Goal: Task Accomplishment & Management: Manage account settings

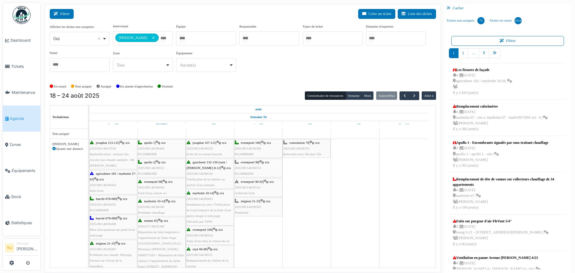
click at [65, 12] on button "Filtrer" at bounding box center [62, 14] width 24 height 10
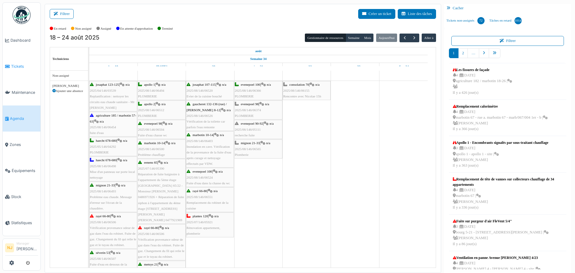
click at [13, 66] on span "Tickets" at bounding box center [24, 67] width 27 height 6
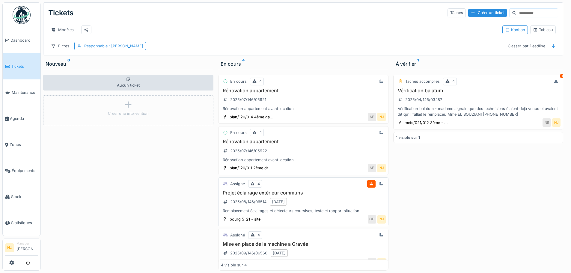
scroll to position [16, 0]
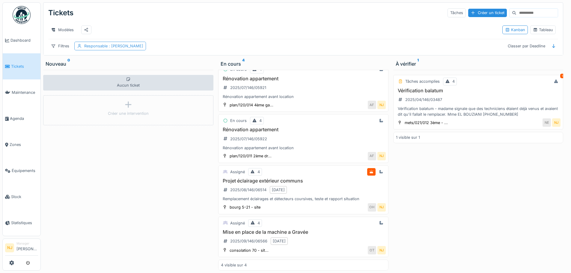
click at [92, 49] on div "Responsable : [PERSON_NAME]" at bounding box center [113, 46] width 59 height 6
click at [114, 34] on div "Modèles" at bounding box center [272, 29] width 449 height 13
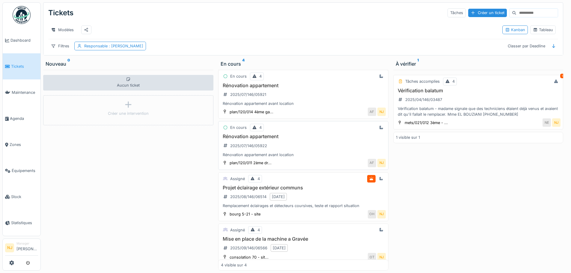
scroll to position [0, 0]
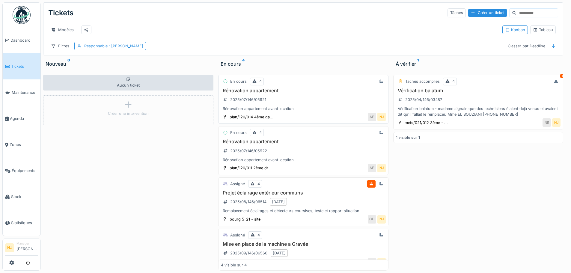
click at [261, 93] on h3 "Rénovation appartement" at bounding box center [303, 91] width 165 height 6
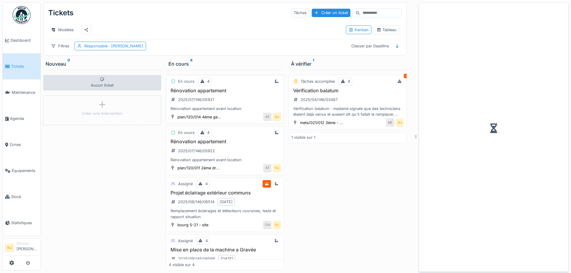
click at [261, 93] on h3 "Rénovation appartement" at bounding box center [225, 91] width 113 height 6
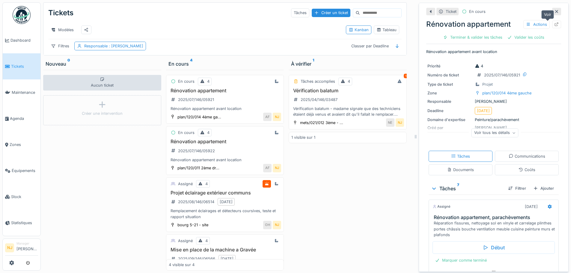
click at [554, 26] on icon at bounding box center [556, 24] width 4 height 4
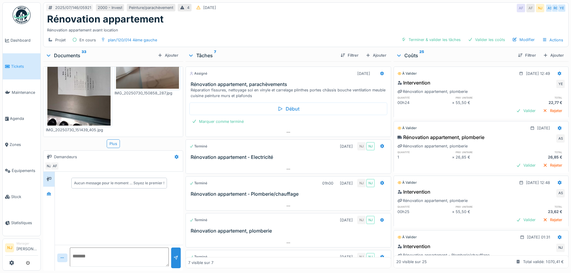
scroll to position [677, 0]
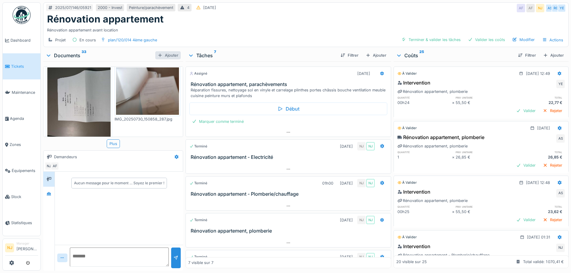
click at [167, 51] on div "Ajouter" at bounding box center [167, 55] width 25 height 8
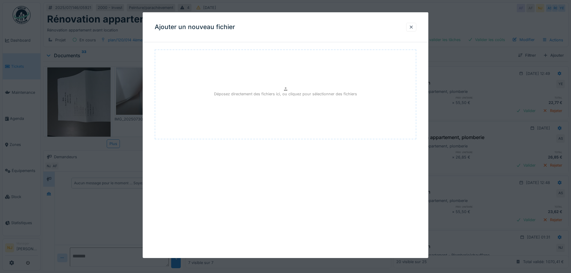
click at [237, 88] on div "Déposez directement des fichiers ici, ou cliquez pour sélectionner des fichiers" at bounding box center [285, 94] width 261 height 90
click at [250, 93] on p "Déposez directement des fichiers ici, ou cliquez pour sélectionner des fichiers" at bounding box center [285, 94] width 143 height 6
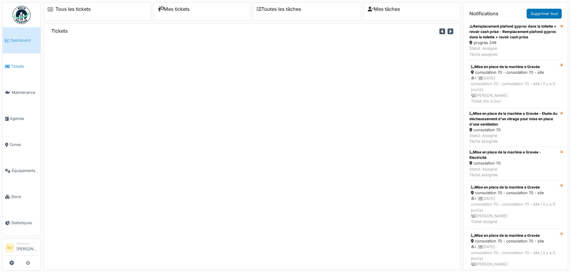
click at [16, 66] on span "Tickets" at bounding box center [24, 67] width 27 height 6
click at [17, 64] on span "Tickets" at bounding box center [24, 67] width 27 height 6
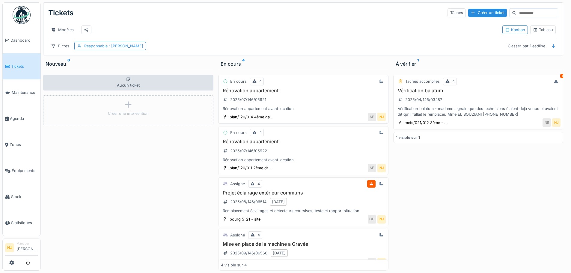
click at [265, 93] on h3 "Rénovation appartement" at bounding box center [303, 91] width 165 height 6
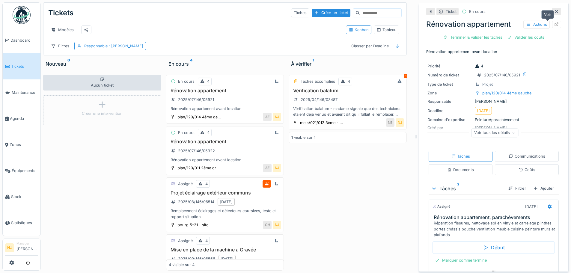
click at [554, 25] on icon at bounding box center [556, 24] width 5 height 4
click at [205, 93] on h3 "Rénovation appartement" at bounding box center [225, 91] width 113 height 6
click at [554, 24] on icon at bounding box center [556, 24] width 5 height 4
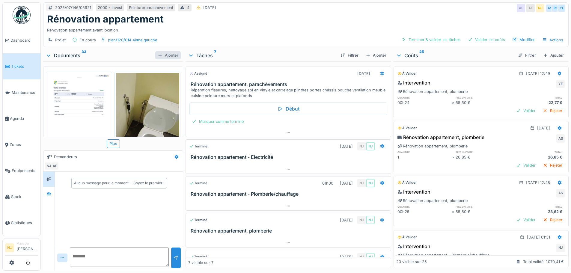
click at [169, 54] on div "Ajouter" at bounding box center [167, 55] width 25 height 8
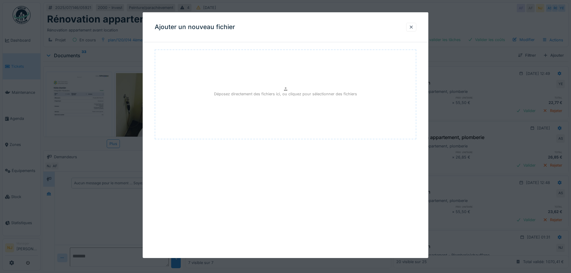
click at [286, 94] on p "Déposez directement des fichiers ici, ou cliquez pour sélectionner des fichiers" at bounding box center [285, 94] width 143 height 6
type input "**********"
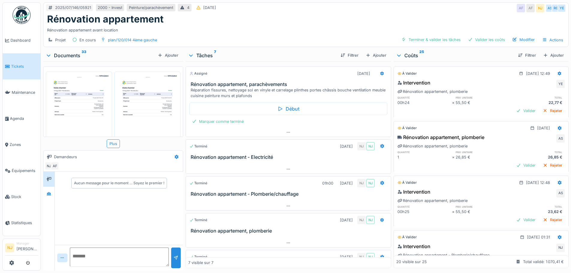
click at [74, 99] on img at bounding box center [78, 117] width 63 height 89
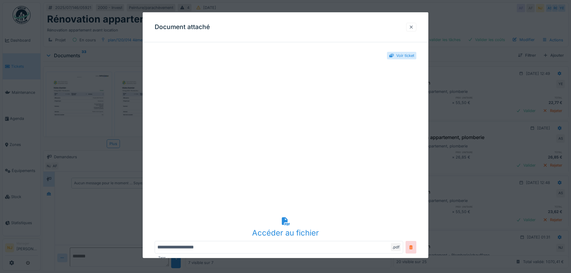
click at [413, 28] on div at bounding box center [411, 27] width 5 height 6
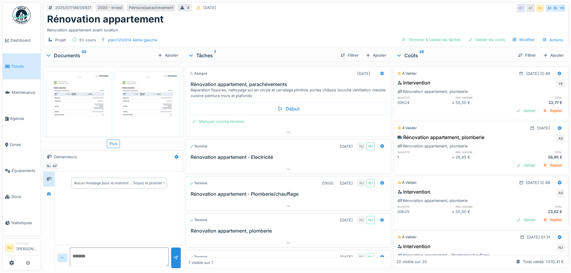
click at [137, 93] on img at bounding box center [147, 117] width 63 height 89
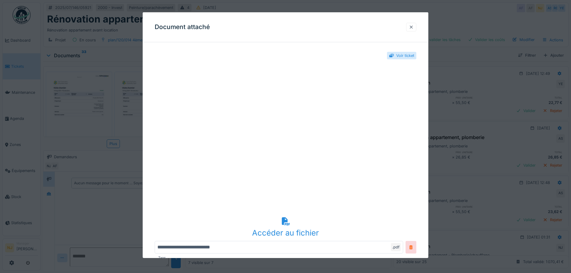
click at [412, 28] on div at bounding box center [411, 27] width 5 height 6
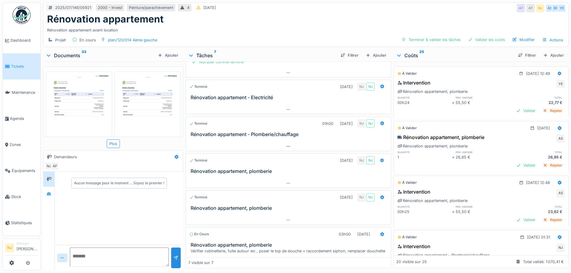
scroll to position [60, 0]
click at [236, 134] on h3 "Rénovation appartement - Plomberie/chauffage" at bounding box center [289, 134] width 197 height 6
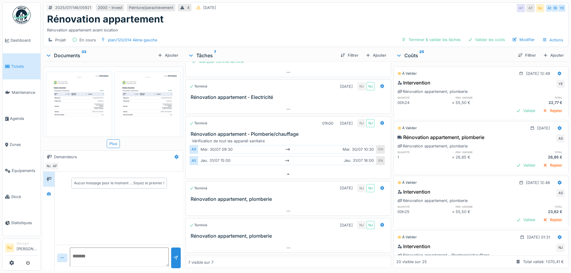
scroll to position [114, 0]
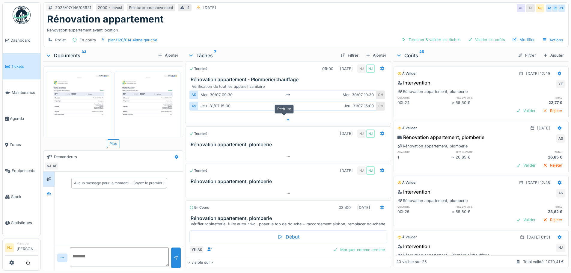
click at [287, 119] on icon at bounding box center [288, 120] width 3 height 2
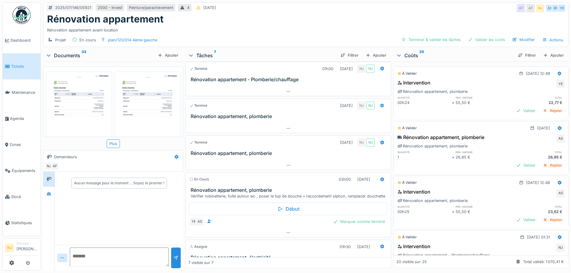
click at [251, 77] on h3 "Rénovation appartement - Plomberie/chauffage" at bounding box center [289, 80] width 197 height 6
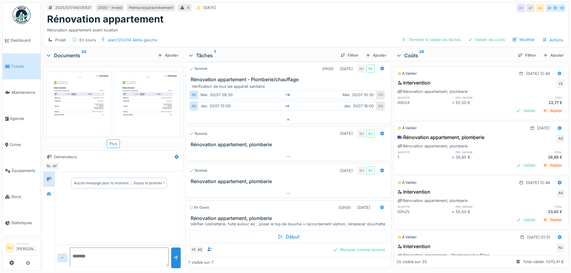
click at [251, 77] on h3 "Rénovation appartement - Plomberie/chauffage" at bounding box center [289, 80] width 197 height 6
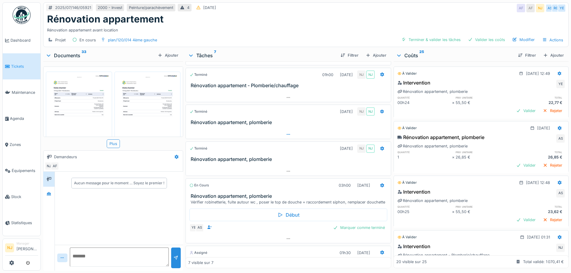
scroll to position [144, 0]
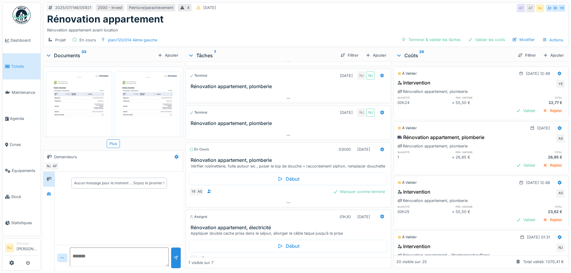
click at [262, 157] on h3 "Rénovation appartement, plomberie" at bounding box center [289, 160] width 197 height 6
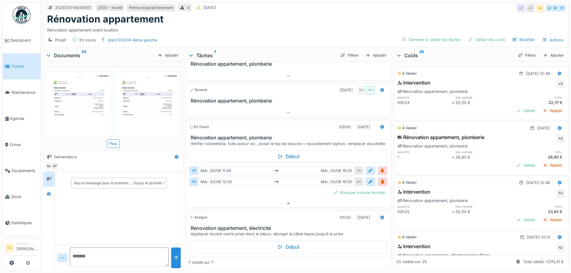
scroll to position [170, 0]
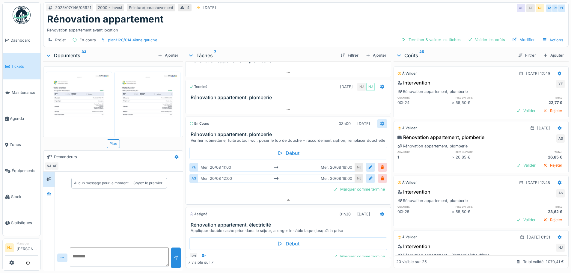
click at [380, 122] on icon at bounding box center [382, 124] width 4 height 4
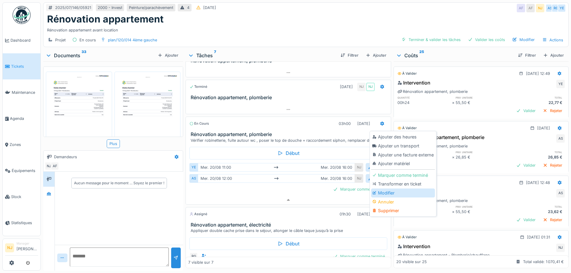
click at [392, 188] on div "Modifier" at bounding box center [403, 192] width 64 height 9
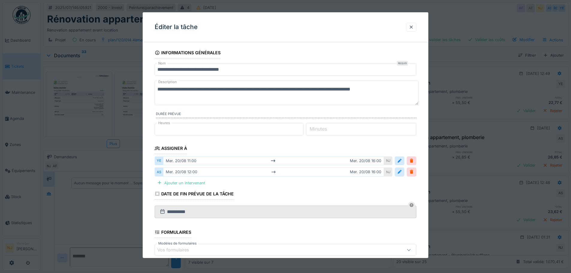
click at [108, 140] on div at bounding box center [285, 136] width 571 height 273
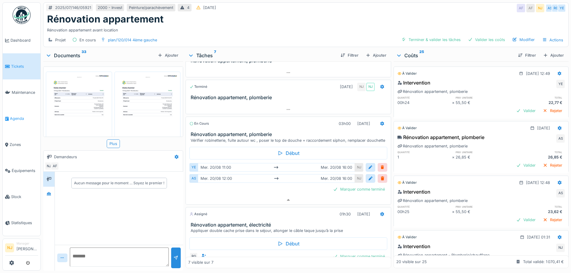
click at [18, 117] on span "Agenda" at bounding box center [24, 119] width 28 height 6
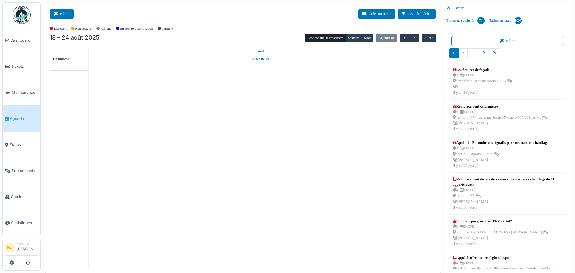
click at [64, 17] on button "Filtrer" at bounding box center [62, 14] width 24 height 10
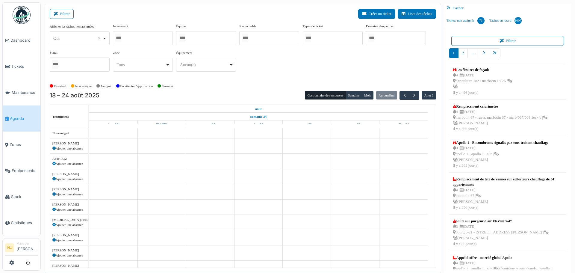
click at [135, 39] on div at bounding box center [143, 38] width 60 height 14
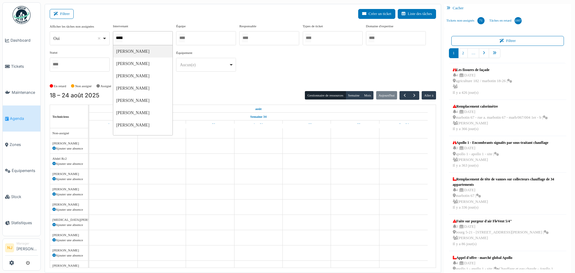
type input "******"
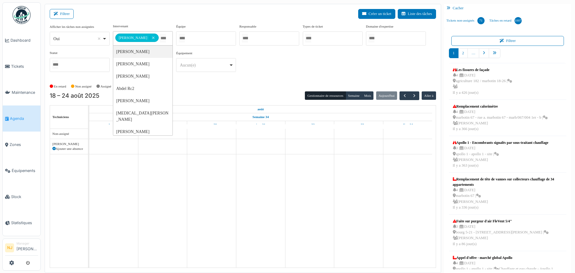
click at [150, 36] on div "[PERSON_NAME] Remove item" at bounding box center [137, 38] width 44 height 4
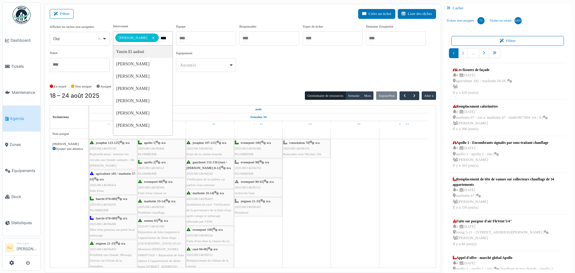
type input "*****"
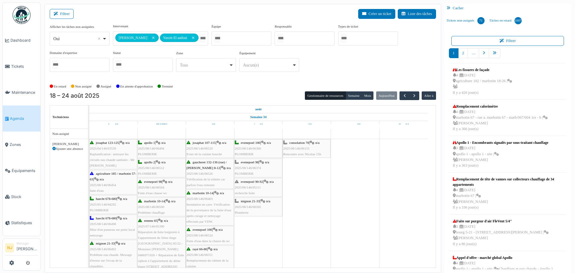
click at [181, 13] on div "Filtrer Créer un ticket Liste des tâches" at bounding box center [243, 16] width 386 height 15
click at [350, 94] on button "Semaine" at bounding box center [354, 95] width 16 height 8
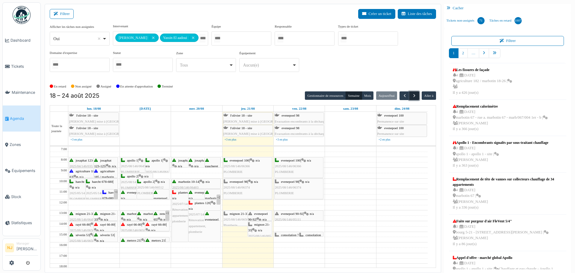
click at [412, 94] on span "button" at bounding box center [414, 95] width 5 height 5
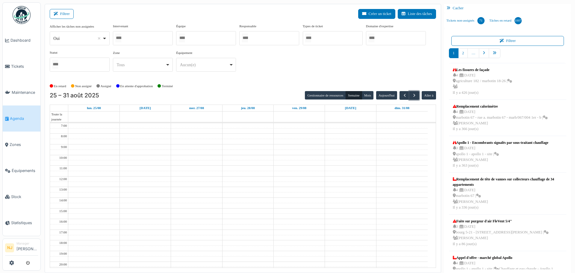
click at [139, 38] on div at bounding box center [143, 38] width 60 height 14
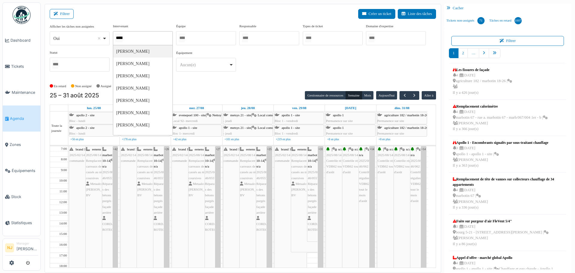
type input "******"
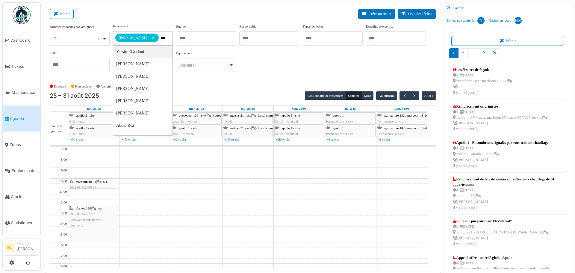
type input "****"
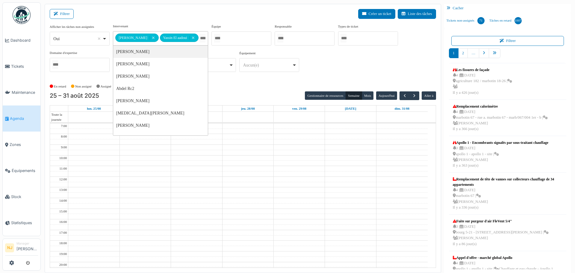
click at [163, 11] on div "Filtrer Créer un ticket Liste des tâches" at bounding box center [243, 16] width 386 height 15
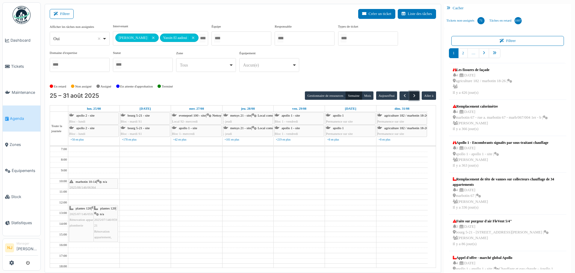
click at [412, 95] on span "button" at bounding box center [414, 95] width 5 height 5
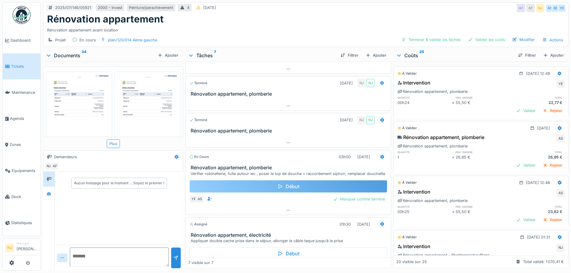
scroll to position [150, 0]
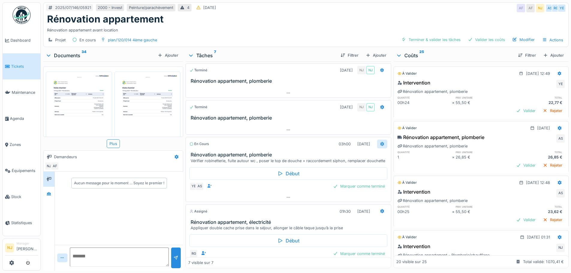
click at [380, 143] on icon at bounding box center [382, 144] width 5 height 4
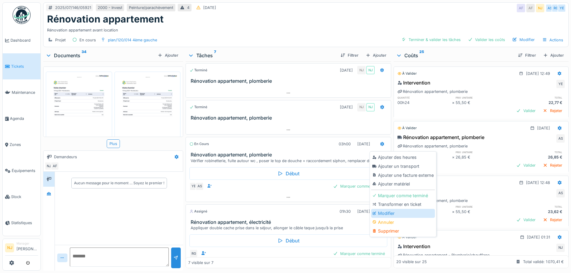
click at [386, 212] on div "Modifier" at bounding box center [403, 213] width 64 height 9
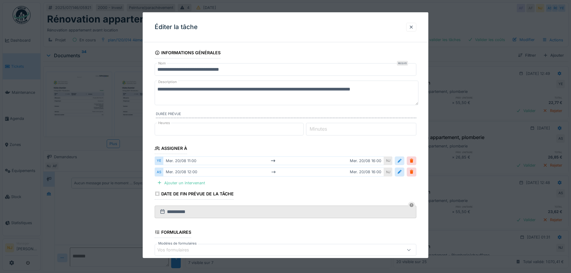
click at [402, 161] on div at bounding box center [399, 161] width 5 height 6
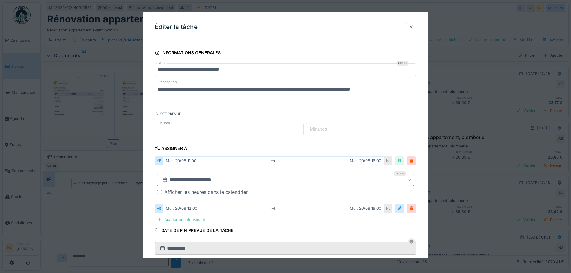
click at [218, 181] on input "**********" at bounding box center [285, 179] width 257 height 13
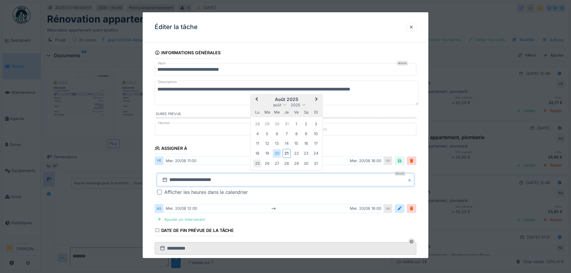
click at [257, 163] on div "25" at bounding box center [257, 163] width 8 height 8
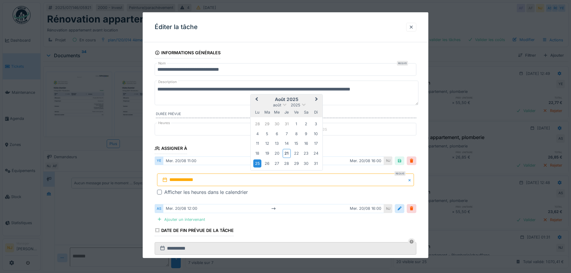
click at [257, 163] on div "25" at bounding box center [257, 163] width 8 height 8
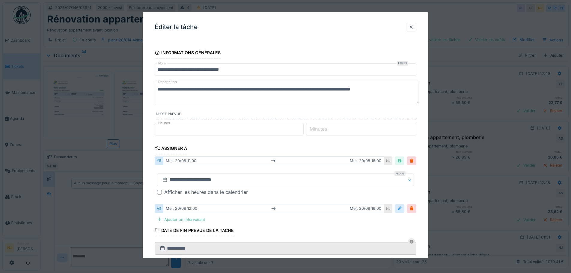
click at [400, 209] on div at bounding box center [399, 208] width 5 height 6
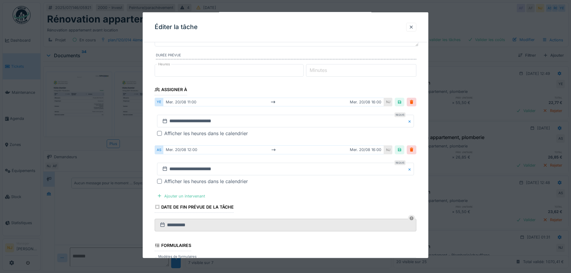
scroll to position [60, 0]
click at [191, 169] on input "**********" at bounding box center [285, 167] width 257 height 13
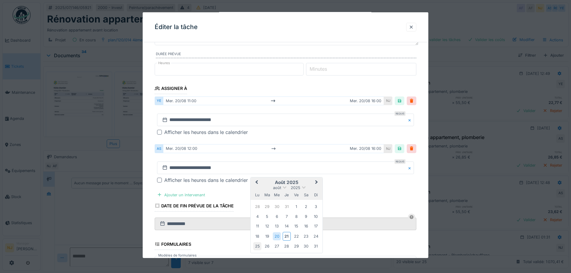
click at [259, 246] on div "25" at bounding box center [257, 246] width 8 height 8
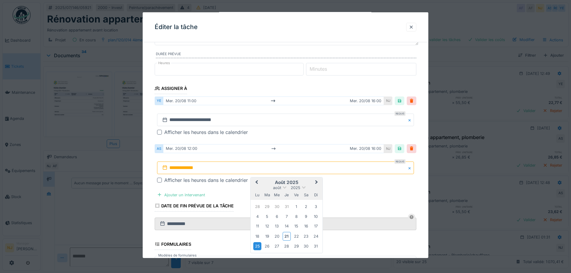
click at [257, 246] on div "25" at bounding box center [257, 246] width 8 height 8
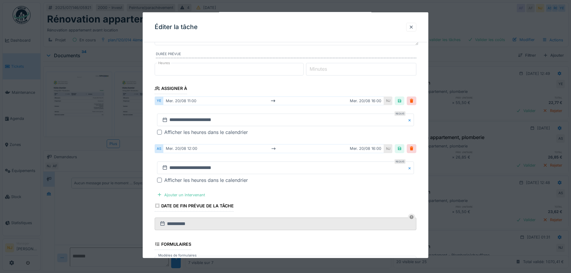
click at [160, 180] on div at bounding box center [159, 180] width 5 height 5
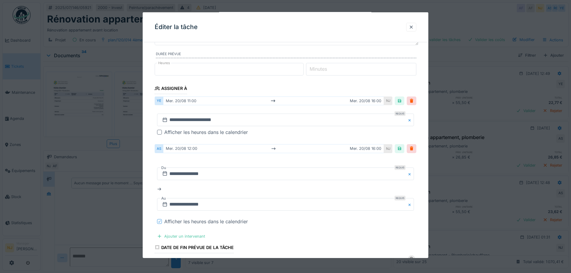
click at [368, 102] on div "mer. 20/08 11:00 mer. 20/08 16:00" at bounding box center [273, 100] width 221 height 9
click at [360, 147] on div "mer. 20/08 12:00 mer. 20/08 16:00" at bounding box center [273, 148] width 221 height 9
click at [185, 149] on div "mer. 20/08 12:00 mer. 20/08 16:00" at bounding box center [273, 148] width 221 height 9
click at [196, 150] on div "mer. 20/08 12:00 mer. 20/08 16:00" at bounding box center [273, 148] width 221 height 9
click at [160, 220] on icon at bounding box center [160, 221] width 4 height 3
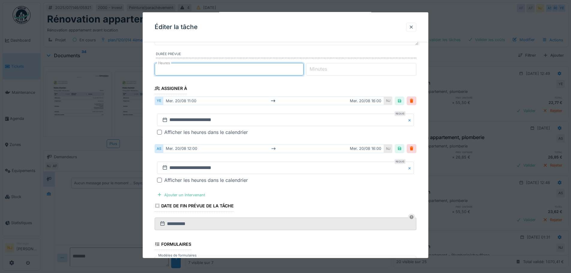
click at [162, 71] on input "*" at bounding box center [229, 69] width 149 height 13
type input "*"
click at [339, 69] on input "*" at bounding box center [361, 69] width 110 height 13
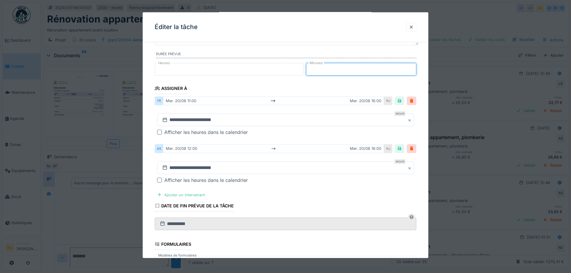
type input "*"
type input "**"
click at [304, 22] on div "Éditer la tâche" at bounding box center [285, 27] width 285 height 30
click at [327, 191] on fieldset "**********" at bounding box center [285, 159] width 261 height 344
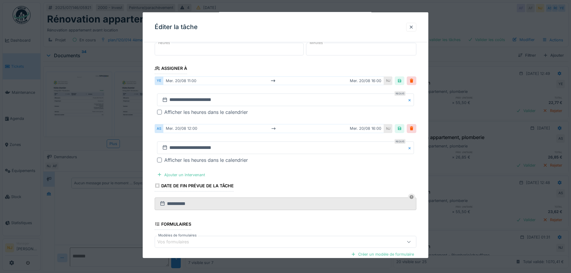
scroll to position [90, 0]
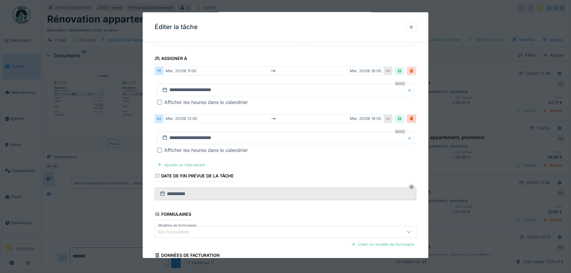
click at [413, 70] on div at bounding box center [411, 71] width 5 height 6
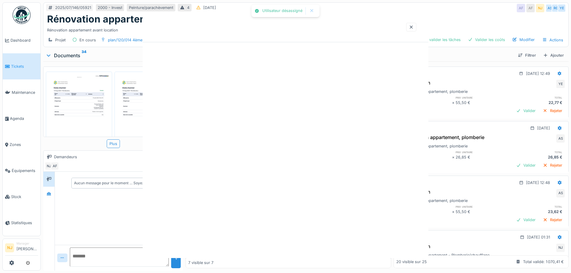
scroll to position [0, 0]
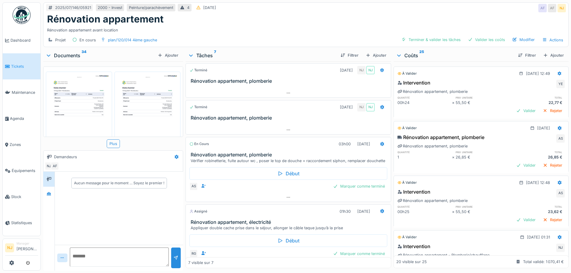
click at [247, 153] on h3 "Rénovation appartement, plomberie" at bounding box center [289, 155] width 197 height 6
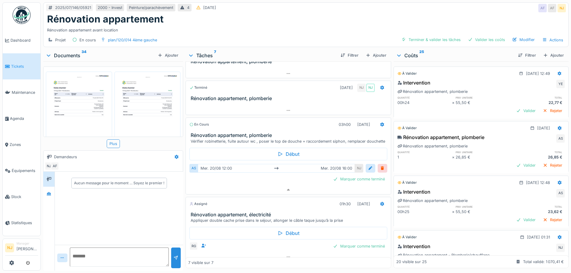
scroll to position [170, 0]
click at [244, 131] on h3 "Rénovation appartement, plomberie" at bounding box center [289, 134] width 197 height 6
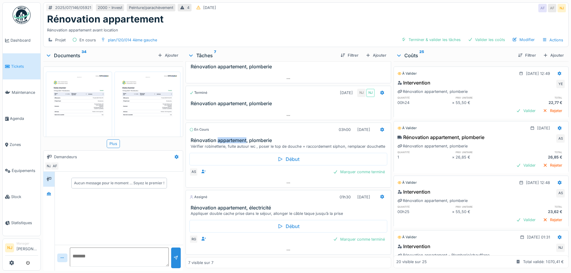
click at [244, 137] on h3 "Rénovation appartement, plomberie" at bounding box center [289, 140] width 197 height 6
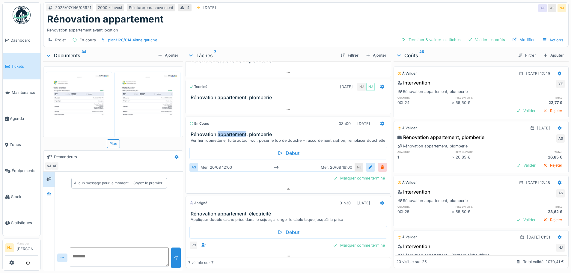
click at [244, 131] on h3 "Rénovation appartement, plomberie" at bounding box center [289, 134] width 197 height 6
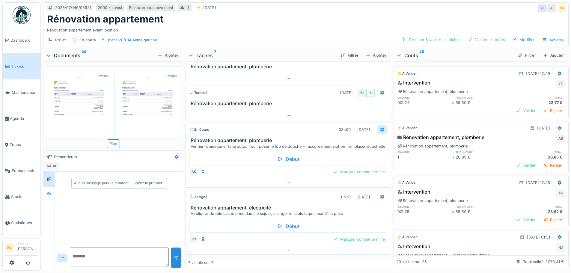
click at [380, 128] on icon at bounding box center [382, 130] width 5 height 4
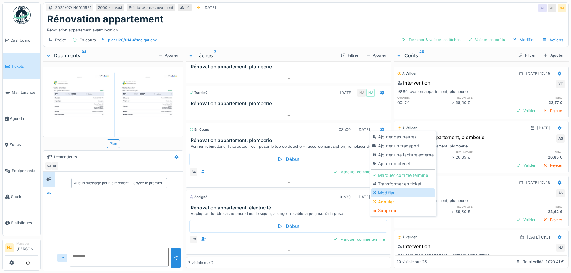
click at [386, 188] on div "Modifier" at bounding box center [403, 192] width 64 height 9
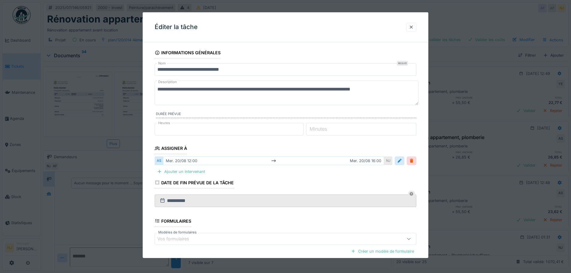
scroll to position [30, 0]
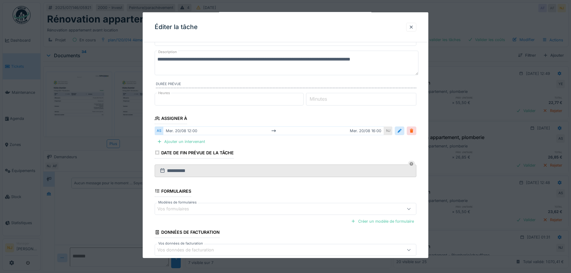
click at [413, 129] on div at bounding box center [411, 131] width 5 height 6
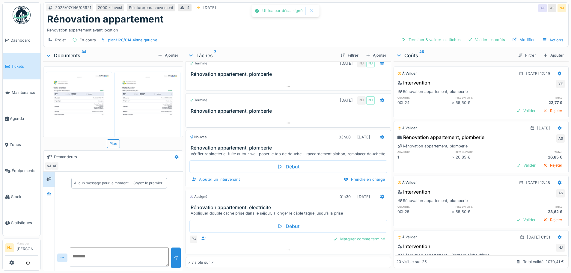
scroll to position [0, 0]
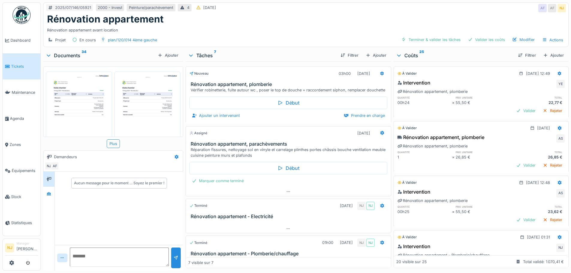
click at [242, 146] on h3 "Rénovation appartement, parachèvements" at bounding box center [289, 144] width 197 height 6
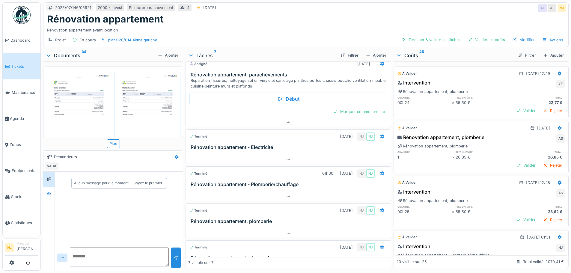
scroll to position [70, 0]
click at [257, 77] on h3 "Rénovation appartement, parachèvements" at bounding box center [289, 74] width 197 height 6
click at [277, 81] on div "Réparation fissures, nettoyage sol en vinyle et carrelage plinthes portes châss…" at bounding box center [289, 82] width 197 height 11
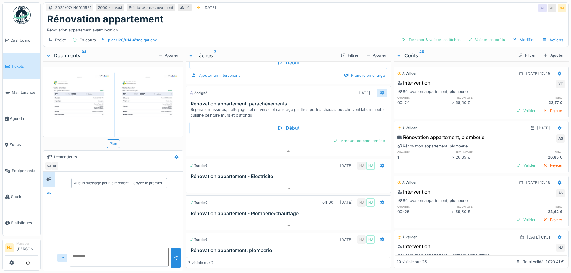
click at [380, 92] on icon at bounding box center [382, 93] width 5 height 4
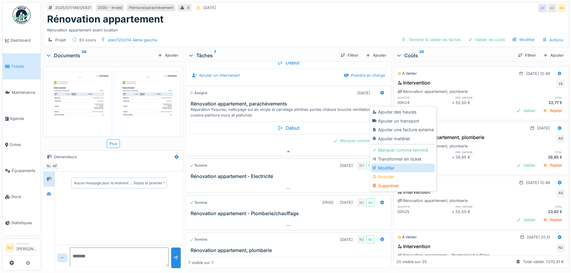
click at [382, 164] on div "Modifier" at bounding box center [403, 168] width 64 height 9
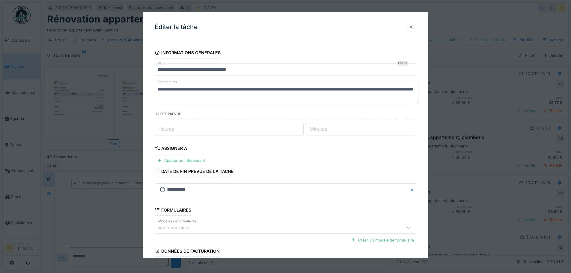
click at [411, 26] on div at bounding box center [411, 27] width 5 height 6
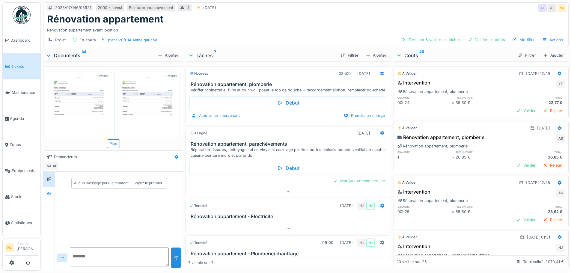
scroll to position [0, 0]
click at [261, 83] on h3 "Rénovation appartement, plomberie" at bounding box center [289, 84] width 197 height 6
click at [380, 73] on icon at bounding box center [382, 73] width 4 height 4
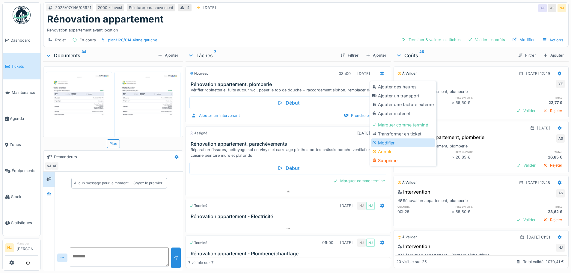
click at [395, 141] on div "Modifier" at bounding box center [403, 142] width 64 height 9
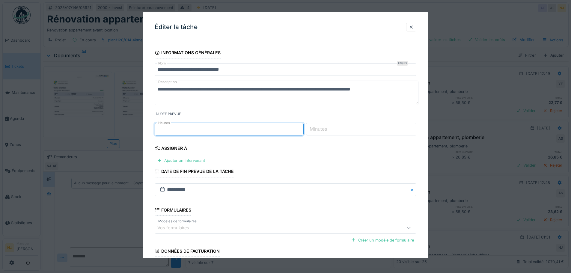
click at [301, 126] on input "*" at bounding box center [229, 129] width 149 height 13
click at [302, 130] on input "*" at bounding box center [229, 129] width 149 height 13
type input "*"
click at [302, 130] on input "*" at bounding box center [229, 129] width 149 height 13
click at [336, 133] on input "*" at bounding box center [361, 129] width 110 height 13
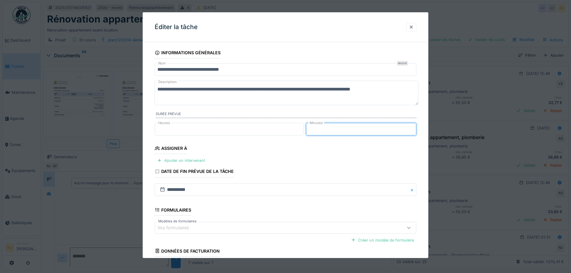
type input "*"
type input "**"
click at [309, 148] on fieldset "**********" at bounding box center [285, 172] width 261 height 250
click at [174, 157] on div "Ajouter un intervenant" at bounding box center [181, 160] width 53 height 8
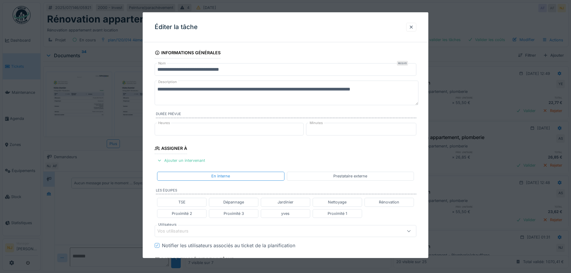
scroll to position [30, 0]
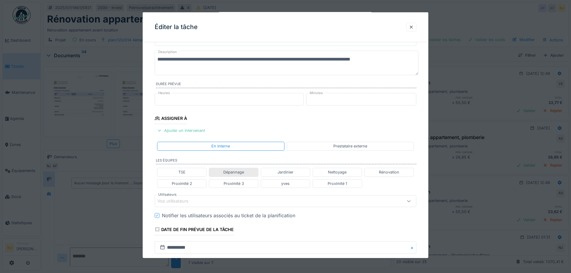
click at [246, 172] on div "Dépannage" at bounding box center [233, 172] width 49 height 9
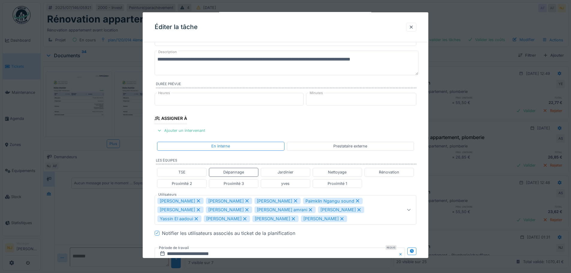
click at [197, 201] on icon at bounding box center [198, 200] width 3 height 3
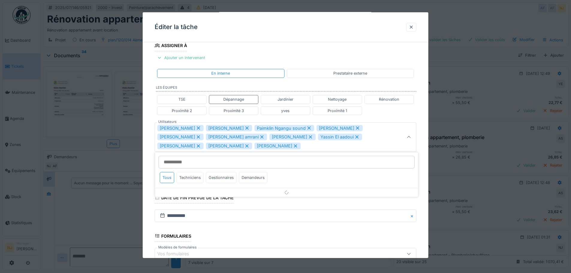
scroll to position [105, 0]
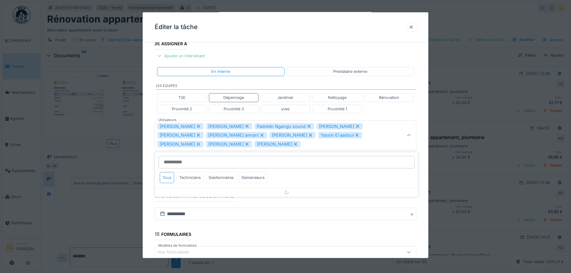
click at [196, 125] on icon at bounding box center [198, 126] width 5 height 4
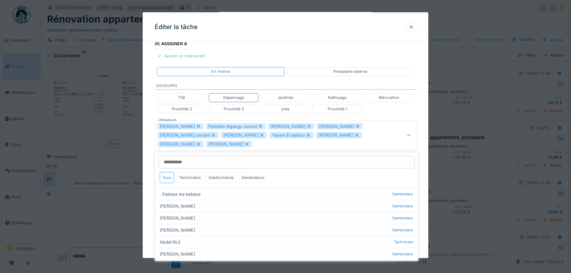
click at [196, 126] on icon at bounding box center [198, 126] width 5 height 4
click at [212, 126] on icon at bounding box center [211, 126] width 3 height 3
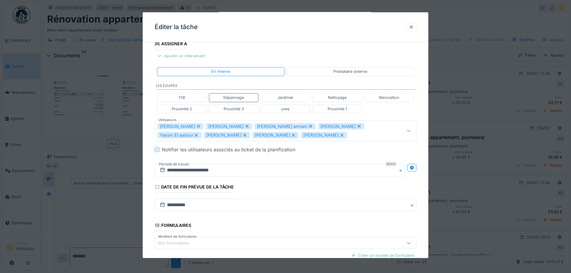
click at [196, 126] on icon at bounding box center [198, 126] width 5 height 4
click at [200, 126] on icon at bounding box center [198, 126] width 3 height 3
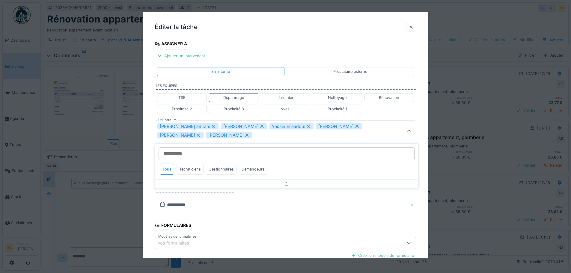
scroll to position [100, 0]
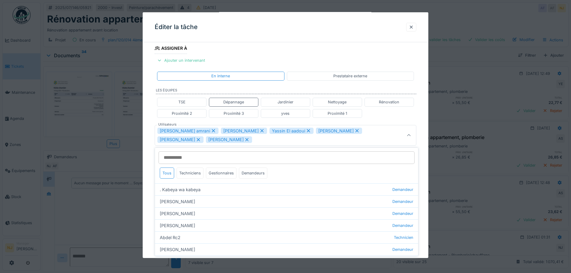
click at [212, 130] on icon at bounding box center [213, 130] width 3 height 3
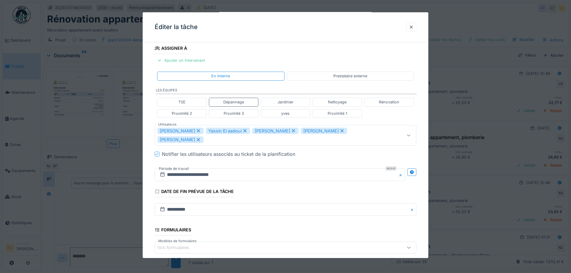
click at [291, 130] on icon at bounding box center [293, 131] width 5 height 4
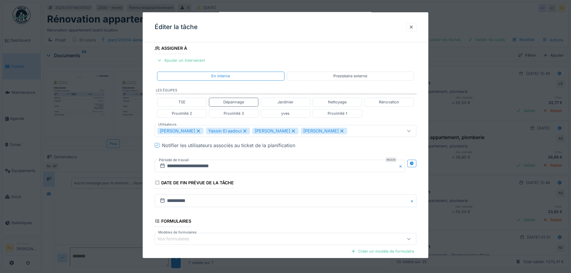
click at [292, 130] on icon at bounding box center [293, 130] width 3 height 3
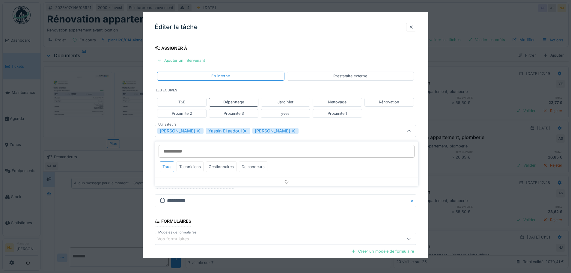
scroll to position [96, 0]
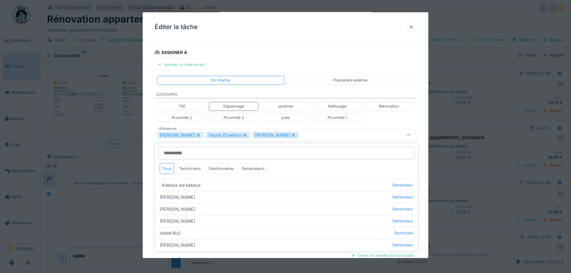
click at [292, 134] on icon at bounding box center [293, 134] width 3 height 3
type input "**********"
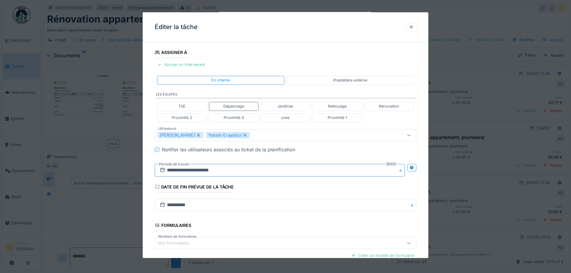
click at [205, 170] on input "**********" at bounding box center [280, 170] width 250 height 13
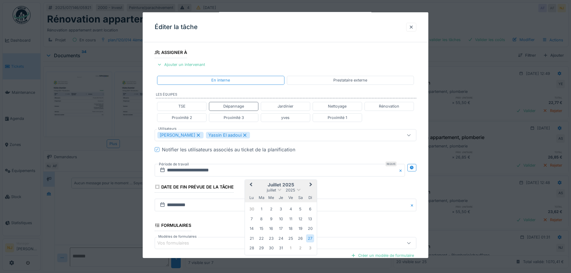
click at [311, 184] on span "Next Month" at bounding box center [311, 184] width 0 height 7
click at [251, 186] on span "Previous Month" at bounding box center [251, 184] width 0 height 7
click at [253, 248] on div "25" at bounding box center [251, 248] width 8 height 8
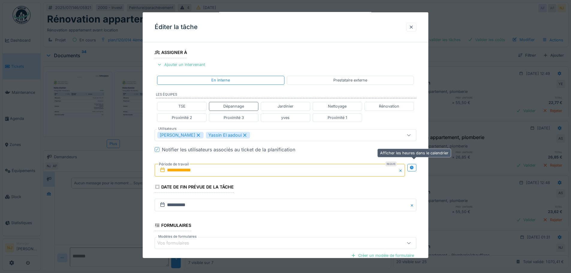
click at [412, 167] on icon at bounding box center [411, 168] width 4 height 4
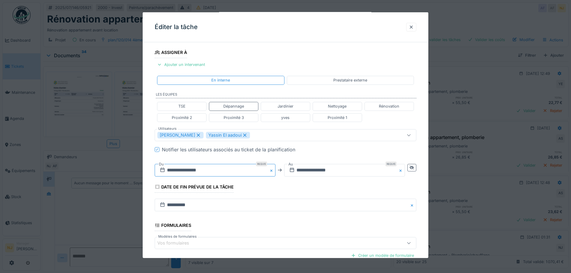
click at [225, 173] on input "**********" at bounding box center [215, 170] width 121 height 13
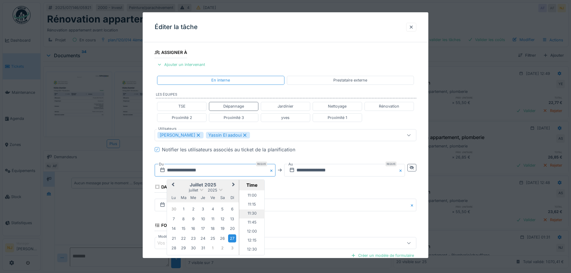
scroll to position [403, 0]
click at [249, 239] on li "12:30" at bounding box center [251, 240] width 25 height 9
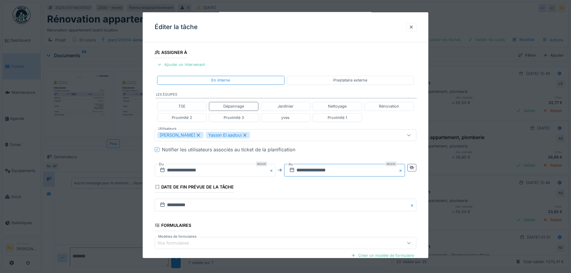
click at [319, 169] on input "**********" at bounding box center [344, 170] width 121 height 13
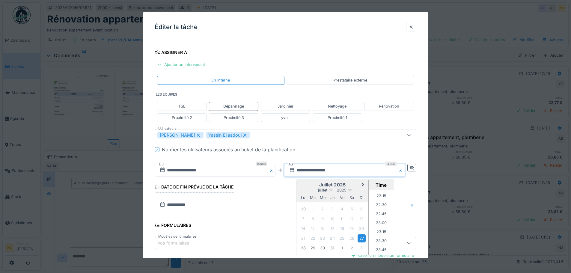
click at [363, 183] on span "Next Month" at bounding box center [363, 184] width 0 height 7
click at [303, 248] on div "25" at bounding box center [303, 248] width 8 height 8
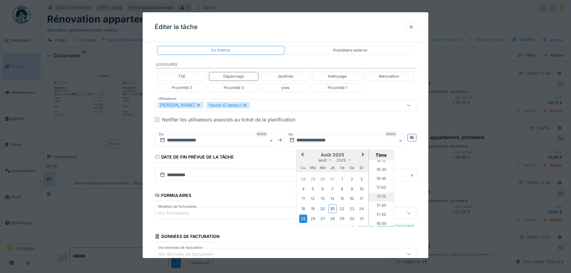
scroll to position [558, 0]
click at [381, 182] on li "16:00" at bounding box center [380, 182] width 25 height 9
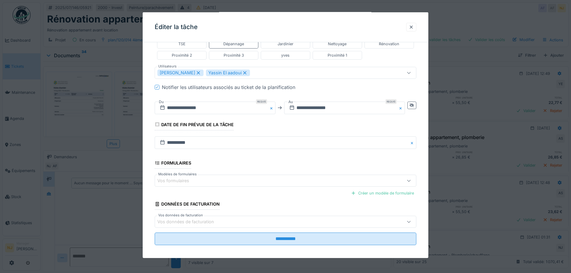
scroll to position [162, 0]
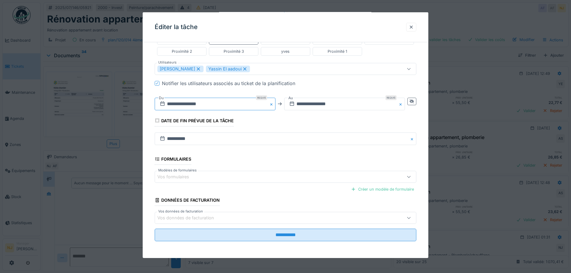
click at [191, 105] on input "**********" at bounding box center [215, 104] width 121 height 13
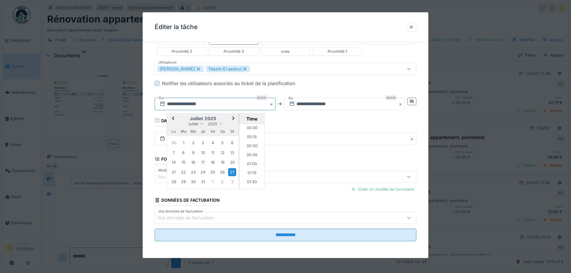
scroll to position [421, 0]
click at [233, 117] on span "Next Month" at bounding box center [233, 118] width 0 height 7
click at [173, 182] on div "25" at bounding box center [174, 182] width 8 height 8
click at [250, 156] on li "12:30" at bounding box center [251, 156] width 25 height 9
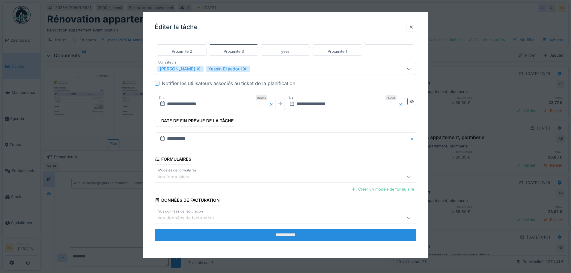
click at [285, 234] on input "**********" at bounding box center [285, 235] width 261 height 13
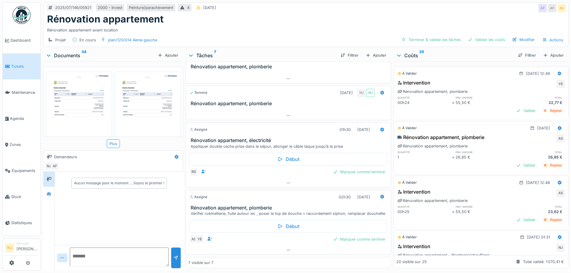
scroll to position [4, 0]
click at [16, 116] on span "Agenda" at bounding box center [24, 119] width 28 height 6
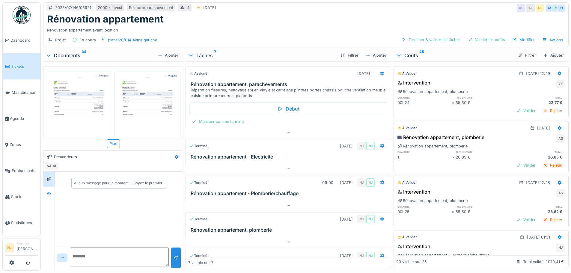
scroll to position [4, 0]
click at [17, 113] on link "Agenda" at bounding box center [22, 118] width 38 height 26
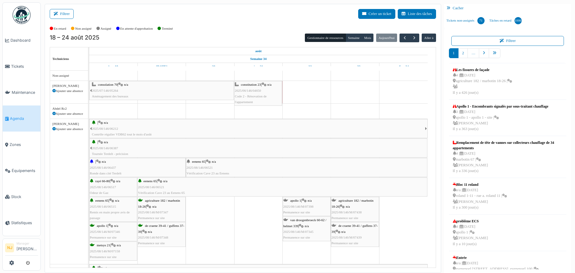
drag, startPoint x: 331, startPoint y: 90, endPoint x: 284, endPoint y: 89, distance: 47.6
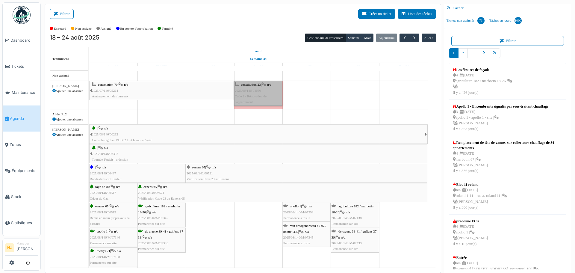
drag, startPoint x: 264, startPoint y: 89, endPoint x: 306, endPoint y: 89, distance: 41.3
click at [265, 91] on link "constitution 23 | n/a 2025/06/146/04650 Code 2 - Rénovation de l'appartement" at bounding box center [258, 93] width 48 height 25
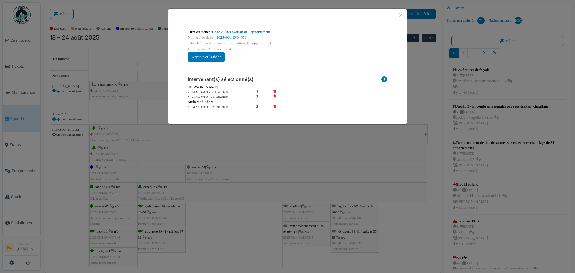
click at [275, 96] on icon at bounding box center [278, 97] width 17 height 4
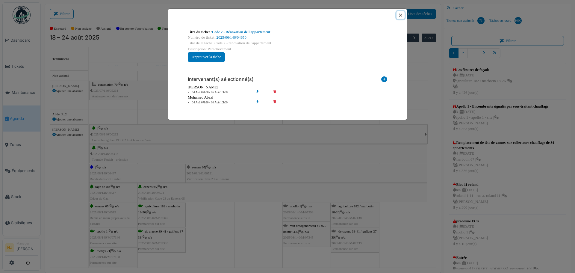
click at [401, 13] on button "Close" at bounding box center [401, 15] width 8 height 8
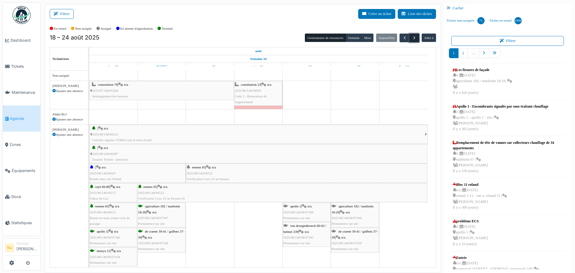
click at [412, 36] on span "button" at bounding box center [414, 37] width 5 height 5
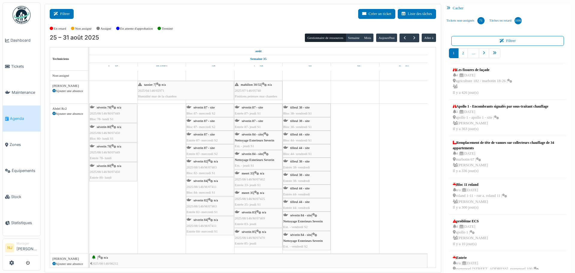
click at [62, 10] on button "Filtrer" at bounding box center [62, 14] width 24 height 10
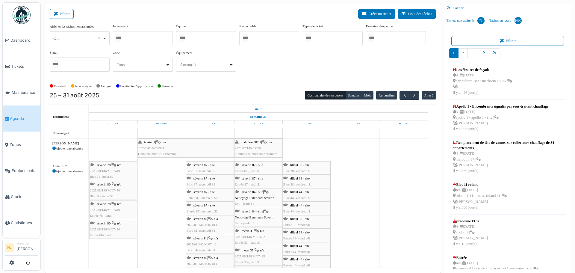
click at [185, 38] on input "Tous" at bounding box center [182, 38] width 6 height 9
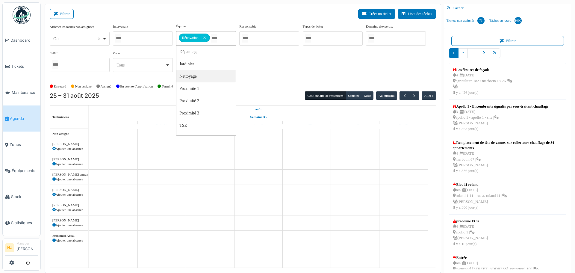
click at [202, 17] on div "Filtrer Créer un ticket Liste des tâches" at bounding box center [243, 16] width 386 height 15
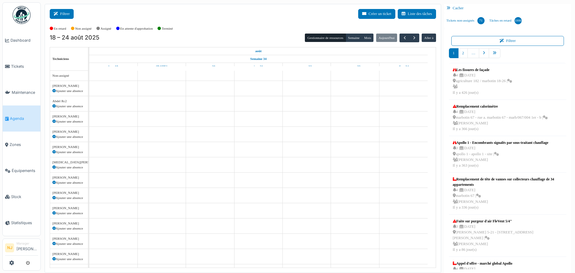
click at [66, 13] on button "Filtrer" at bounding box center [62, 14] width 24 height 10
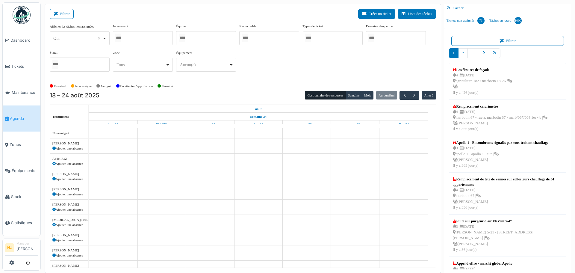
click at [138, 37] on div at bounding box center [143, 38] width 60 height 14
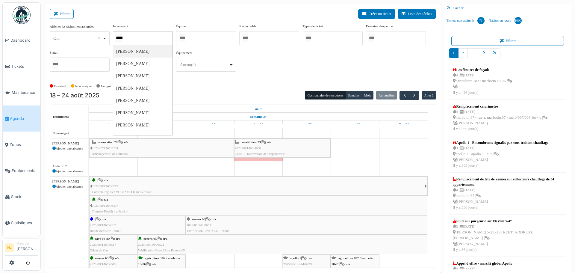
type input "******"
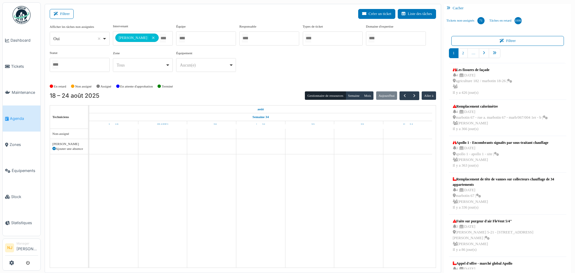
click at [153, 10] on div "Filtrer Créer un ticket Liste des tâches" at bounding box center [243, 16] width 386 height 15
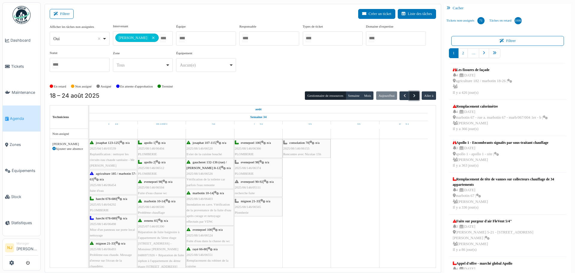
click at [412, 94] on span "button" at bounding box center [414, 95] width 5 height 5
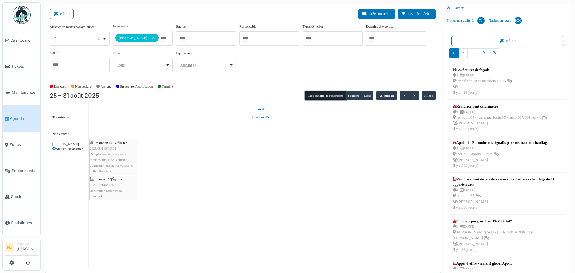
click at [316, 95] on button "Gestionnaire de ressources" at bounding box center [325, 95] width 41 height 8
click at [348, 96] on button "Semaine" at bounding box center [354, 95] width 16 height 8
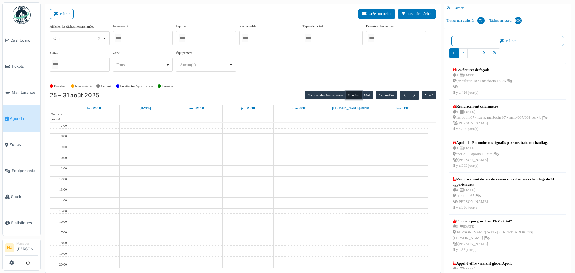
click at [135, 38] on div at bounding box center [143, 38] width 60 height 14
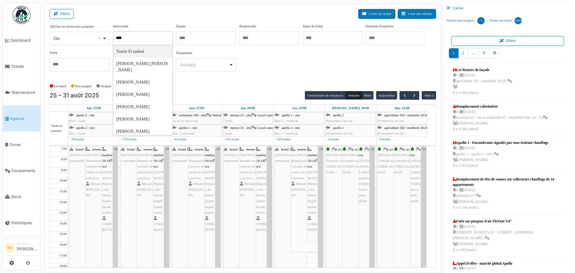
type input "*****"
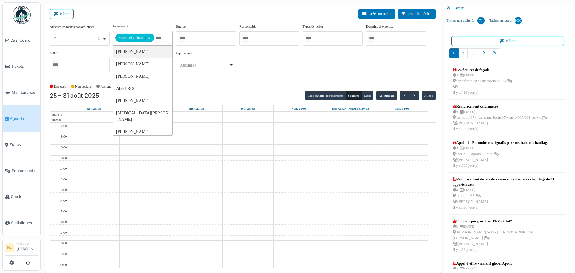
click at [238, 12] on div "Filtrer Créer un ticket Liste des tâches" at bounding box center [243, 16] width 386 height 15
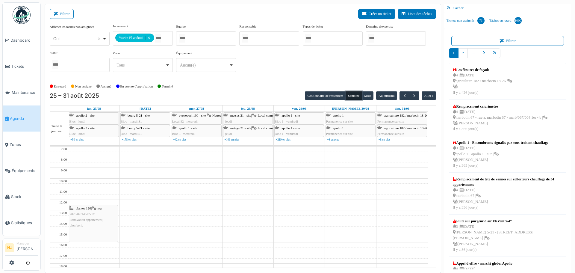
click at [349, 95] on button "Semaine" at bounding box center [354, 95] width 16 height 8
click at [82, 209] on span "plantes 120" at bounding box center [83, 208] width 15 height 4
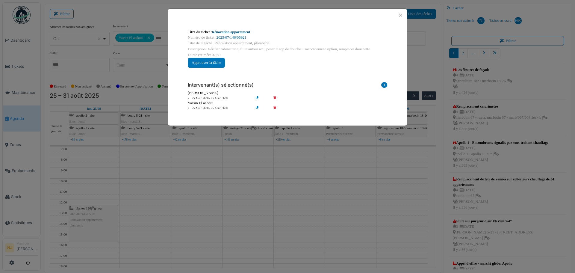
click at [234, 31] on link "Rénovation appartement" at bounding box center [231, 32] width 38 height 4
click at [400, 14] on button "Close" at bounding box center [401, 15] width 8 height 8
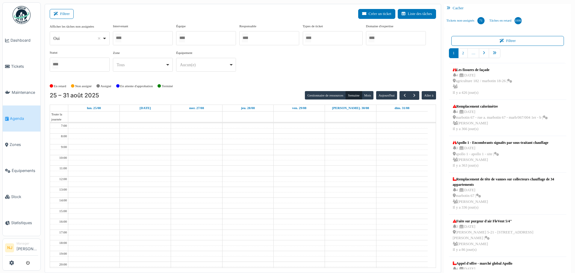
click at [149, 38] on div at bounding box center [143, 38] width 60 height 14
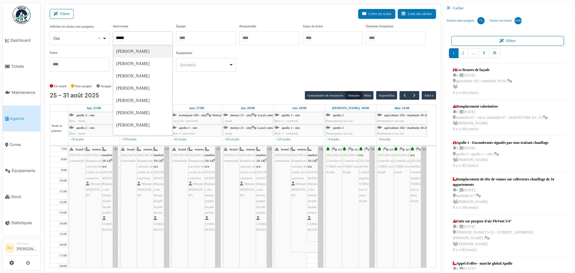
type input "******"
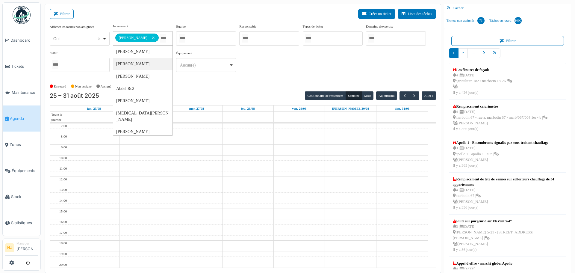
click at [184, 13] on div "Filtrer Créer un ticket Liste des tâches" at bounding box center [243, 16] width 386 height 15
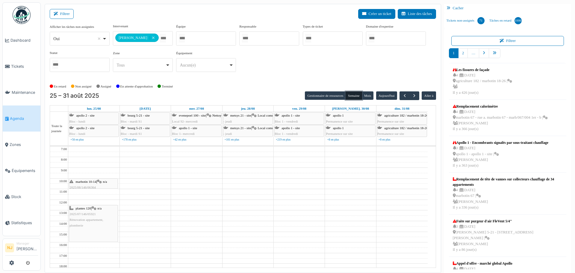
click at [348, 95] on button "Semaine" at bounding box center [354, 95] width 16 height 8
click at [84, 216] on div "plantes 120 | n/a 2025/07/146/05921 Rénovation appartement, plomberie" at bounding box center [93, 216] width 48 height 23
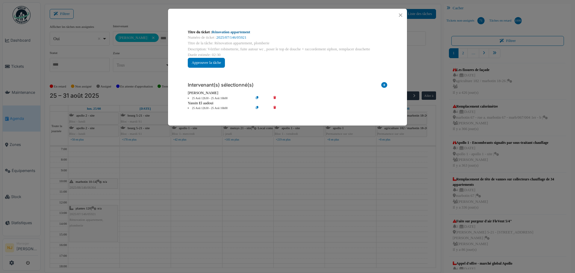
click at [234, 32] on link "Rénovation appartement" at bounding box center [231, 32] width 38 height 4
click at [399, 12] on button "Close" at bounding box center [401, 15] width 8 height 8
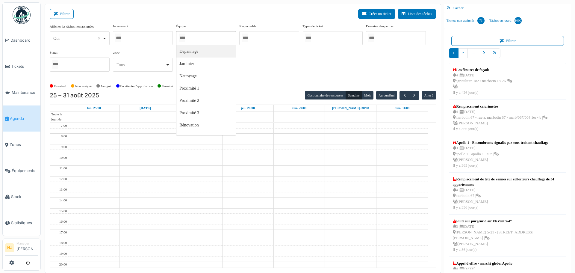
click at [185, 37] on input "Tous" at bounding box center [182, 38] width 6 height 9
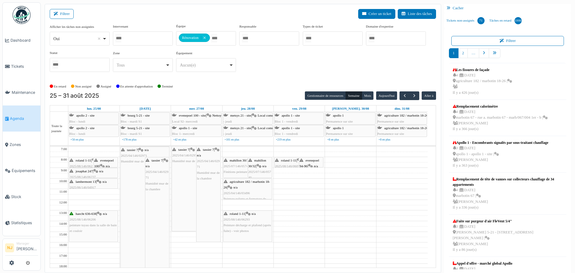
click at [220, 17] on div "Filtrer Créer un ticket Liste des tâches" at bounding box center [243, 16] width 386 height 15
click at [351, 96] on button "Semaine" at bounding box center [354, 95] width 16 height 8
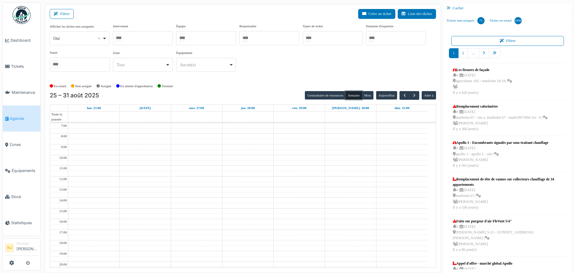
click at [197, 38] on div at bounding box center [206, 38] width 60 height 14
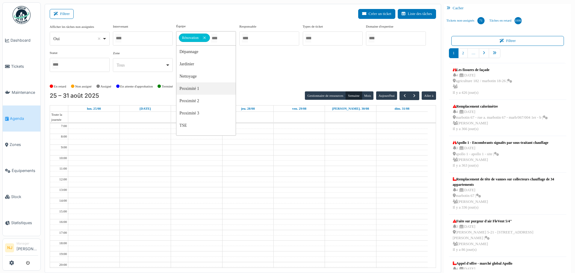
click at [252, 65] on div "Afficher les tâches non assignées *** Oui Remove item Oui Non Intervenant Abdel…" at bounding box center [243, 50] width 386 height 53
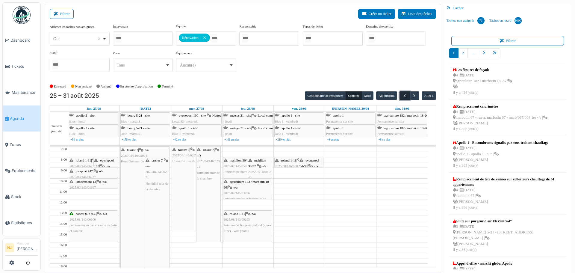
click at [402, 95] on span "button" at bounding box center [404, 95] width 5 height 5
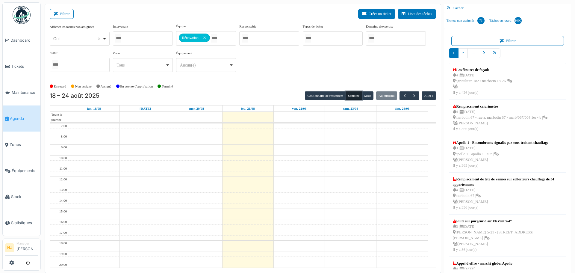
click at [348, 95] on button "Semaine" at bounding box center [354, 95] width 16 height 8
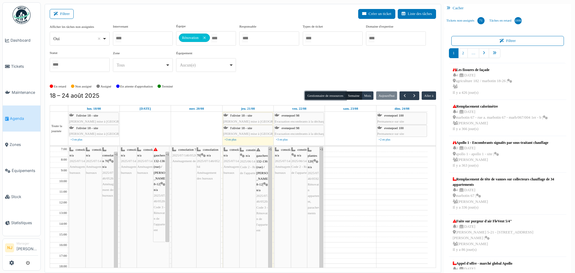
click at [321, 95] on button "Gestionnaire de ressources" at bounding box center [325, 95] width 41 height 8
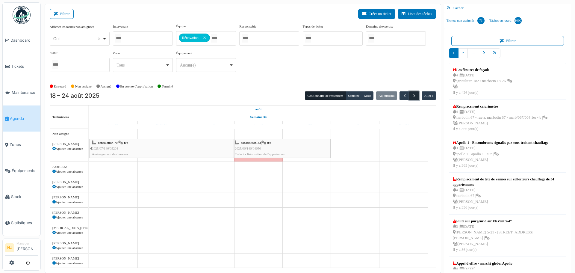
click at [412, 95] on span "button" at bounding box center [414, 95] width 5 height 5
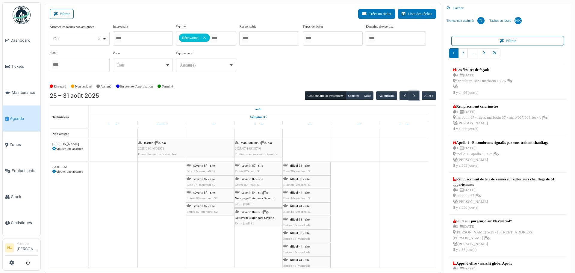
click at [157, 146] on span "2025/04/146/02971" at bounding box center [151, 148] width 26 height 4
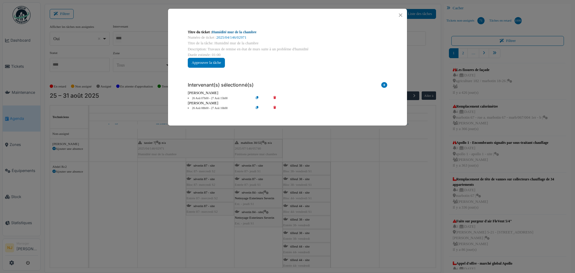
click at [241, 33] on link "Humidité mur de la chambre" at bounding box center [234, 32] width 45 height 4
click at [400, 15] on button "Close" at bounding box center [401, 15] width 8 height 8
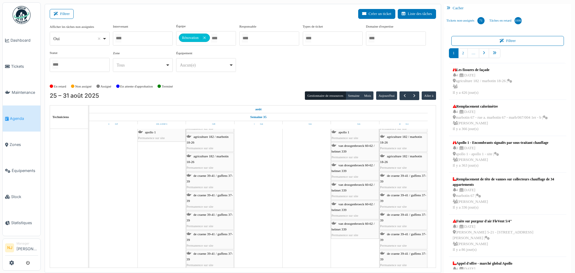
scroll to position [240, 0]
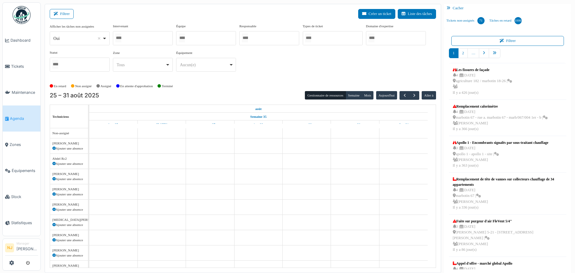
click at [203, 39] on div at bounding box center [206, 38] width 60 height 14
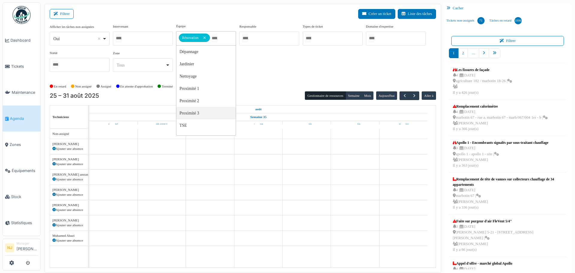
click at [341, 52] on div "Afficher les tâches non assignées *** Oui Remove item Oui Non Intervenant Abdel…" at bounding box center [243, 50] width 386 height 53
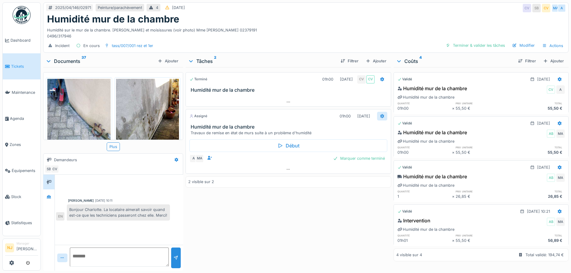
click at [380, 116] on icon at bounding box center [382, 116] width 4 height 4
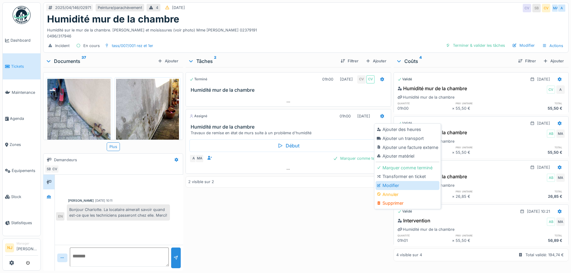
click at [389, 185] on div "Modifier" at bounding box center [407, 185] width 64 height 9
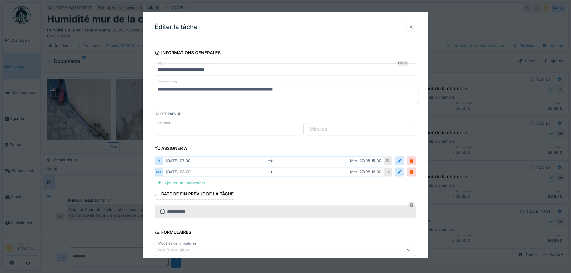
click at [413, 27] on div at bounding box center [411, 27] width 5 height 6
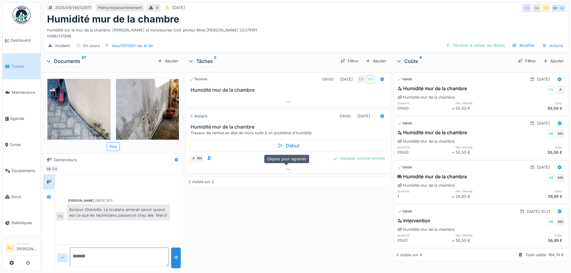
click at [282, 170] on div at bounding box center [288, 169] width 205 height 9
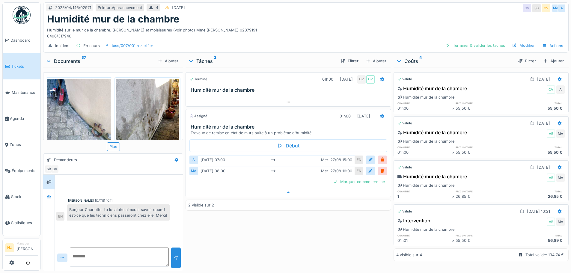
scroll to position [4, 0]
click at [242, 28] on div "Humidité sur le mur de la chambre. [PERSON_NAME] et moisissures (voir photo) Mm…" at bounding box center [305, 32] width 517 height 14
